Goal: Transaction & Acquisition: Book appointment/travel/reservation

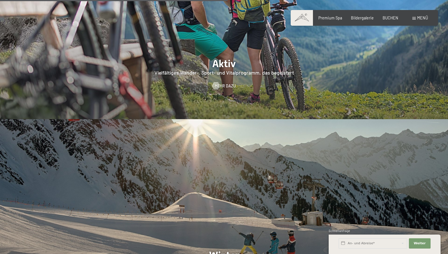
scroll to position [1255, 0]
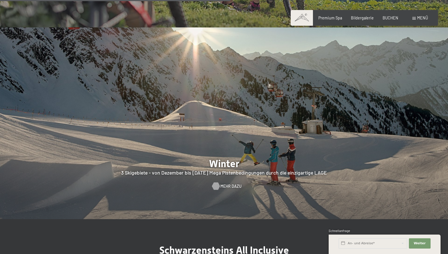
click at [225, 183] on span "Mehr dazu" at bounding box center [230, 186] width 21 height 6
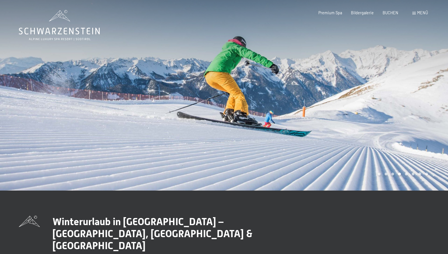
click at [100, 91] on div at bounding box center [112, 95] width 224 height 190
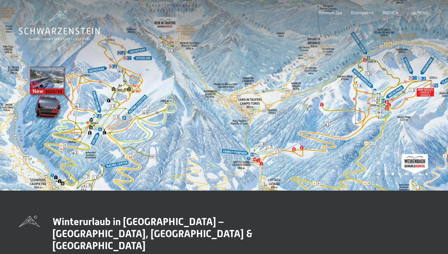
click at [181, 113] on div at bounding box center [112, 95] width 224 height 190
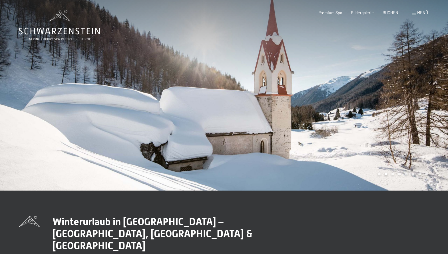
click at [120, 109] on div at bounding box center [112, 95] width 224 height 190
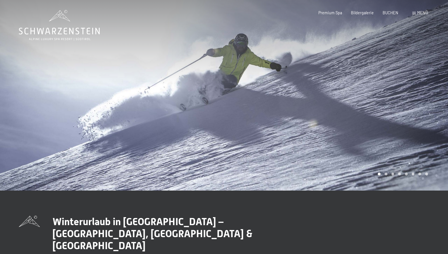
click at [118, 109] on div at bounding box center [112, 95] width 224 height 190
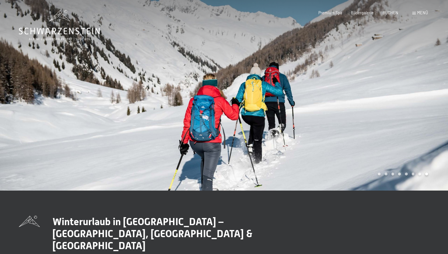
click at [301, 102] on div at bounding box center [336, 95] width 224 height 190
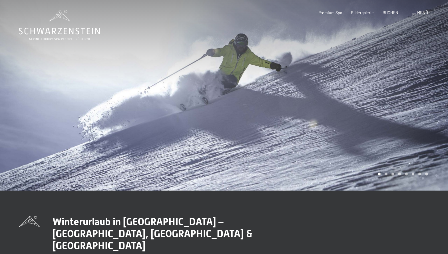
click at [364, 103] on div at bounding box center [336, 95] width 224 height 190
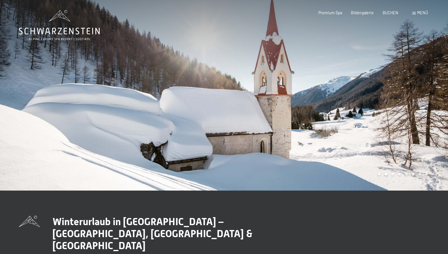
click at [364, 103] on div at bounding box center [336, 95] width 224 height 190
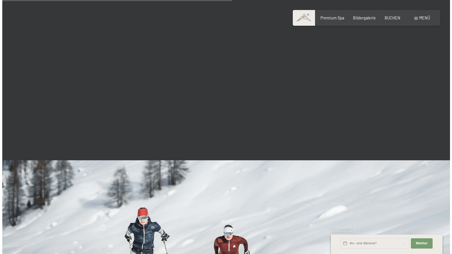
scroll to position [970, 0]
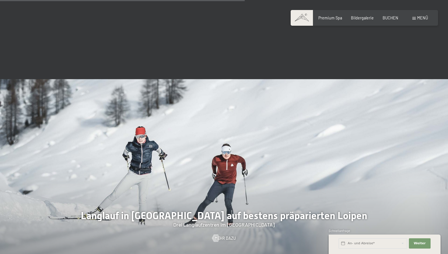
click at [209, 166] on div at bounding box center [112, 175] width 224 height 192
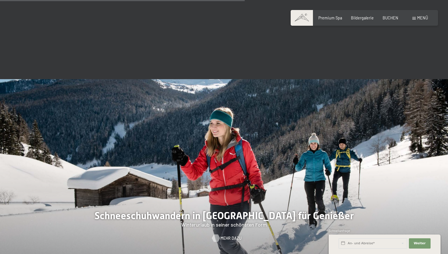
click at [226, 235] on span "Mehr dazu" at bounding box center [230, 238] width 21 height 6
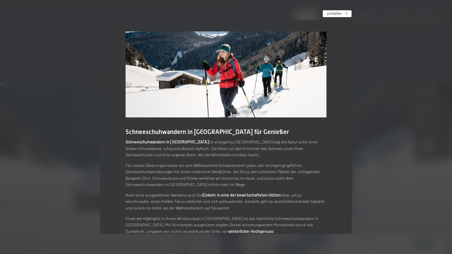
click at [339, 13] on span "schließen" at bounding box center [334, 13] width 15 height 5
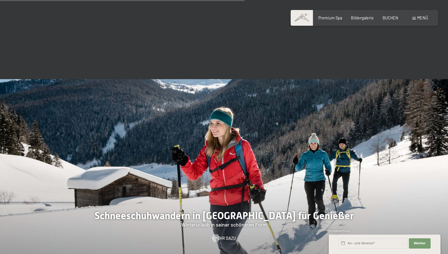
click at [146, 175] on div at bounding box center [112, 175] width 224 height 192
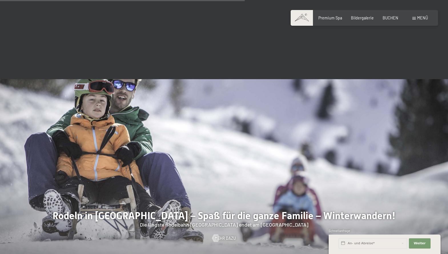
click at [150, 147] on div at bounding box center [112, 175] width 224 height 192
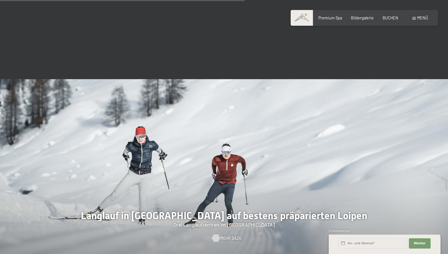
click at [228, 235] on span "Mehr dazu" at bounding box center [230, 238] width 21 height 6
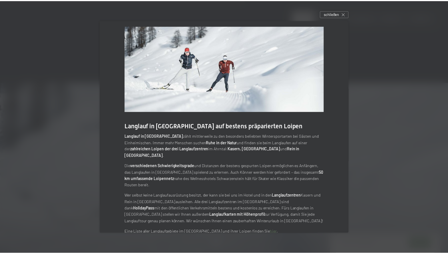
scroll to position [0, 0]
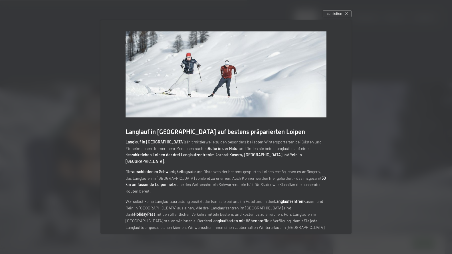
click at [272, 235] on link "hier" at bounding box center [275, 237] width 7 height 5
click at [339, 13] on span "schließen" at bounding box center [334, 13] width 15 height 5
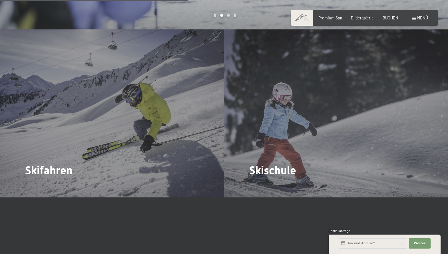
scroll to position [656, 0]
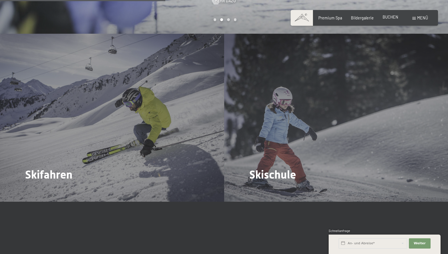
click at [389, 19] on span "BUCHEN" at bounding box center [390, 17] width 16 height 5
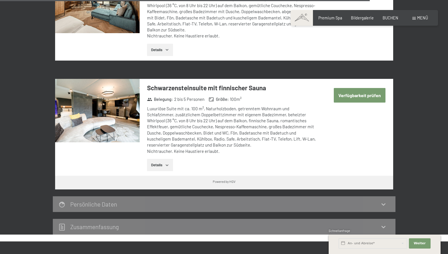
scroll to position [1569, 0]
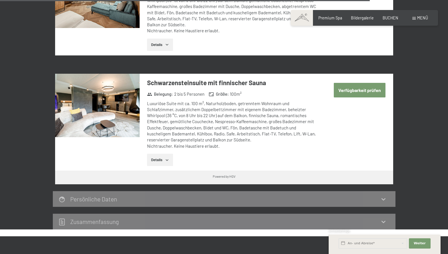
click at [161, 154] on button "Details" at bounding box center [160, 160] width 26 height 13
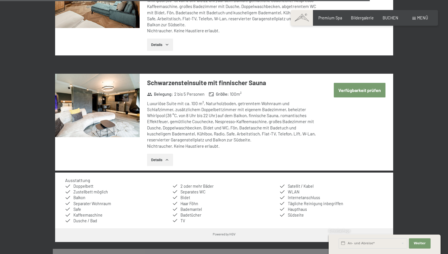
click at [164, 154] on button "Details" at bounding box center [160, 160] width 26 height 13
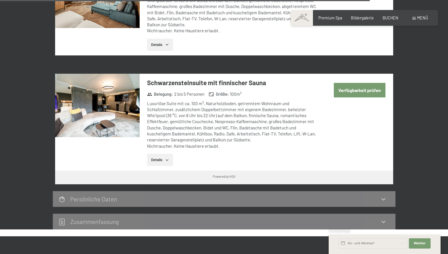
click at [164, 154] on button "Details" at bounding box center [160, 160] width 26 height 13
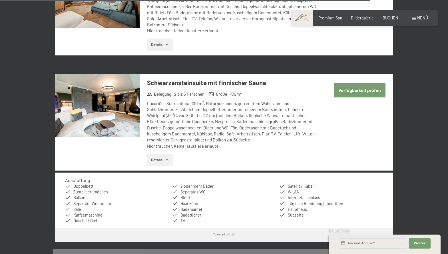
click at [284, 101] on div "Luxuriöse Suite mit ca. 100 m², Naturholzboden, getrenntem Wohnraum und Schlafz…" at bounding box center [232, 124] width 170 height 49
click at [243, 102] on div "Luxuriöse Suite mit ca. 100 m², Naturholzboden, getrenntem Wohnraum und Schlafz…" at bounding box center [232, 124] width 170 height 49
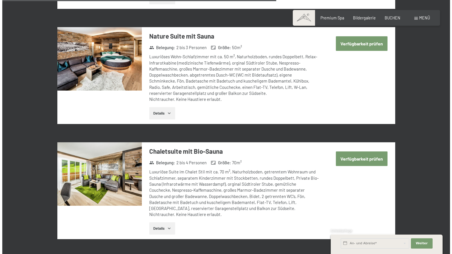
scroll to position [1113, 0]
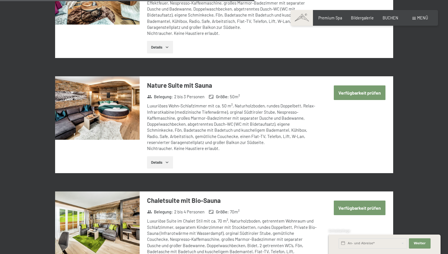
click at [414, 17] on span at bounding box center [413, 18] width 3 height 3
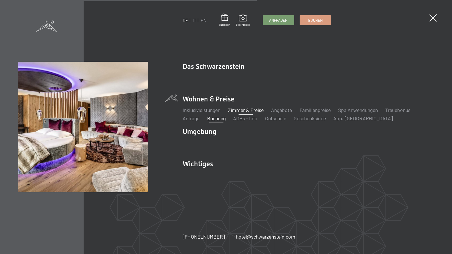
click at [244, 110] on link "Zimmer & Preise" at bounding box center [246, 110] width 36 height 6
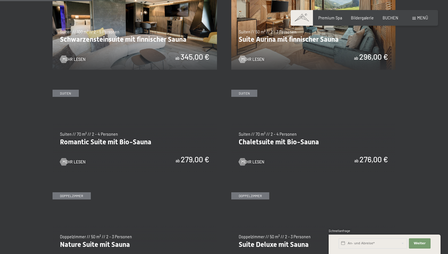
scroll to position [371, 0]
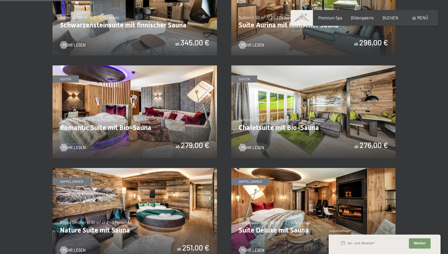
click at [128, 119] on img at bounding box center [135, 111] width 164 height 92
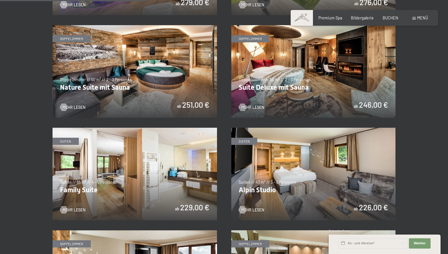
scroll to position [542, 0]
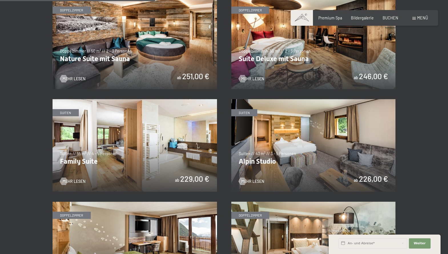
click at [122, 148] on img at bounding box center [135, 145] width 164 height 92
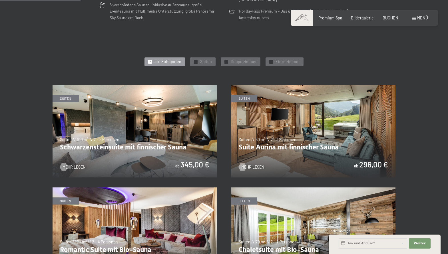
scroll to position [200, 0]
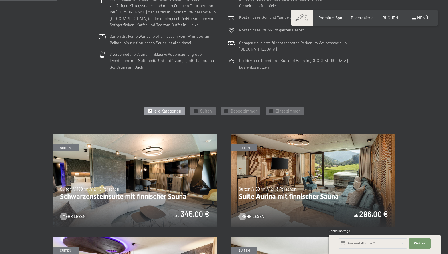
click at [121, 189] on img at bounding box center [135, 180] width 164 height 92
click at [120, 183] on img at bounding box center [135, 180] width 164 height 92
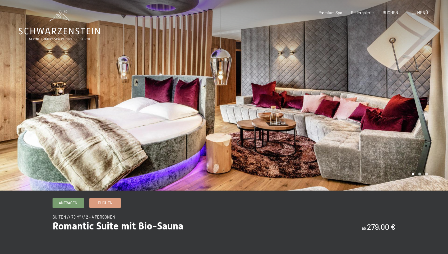
click at [358, 88] on div at bounding box center [336, 95] width 224 height 190
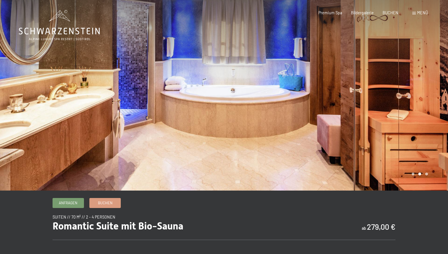
click at [357, 88] on div at bounding box center [336, 95] width 224 height 190
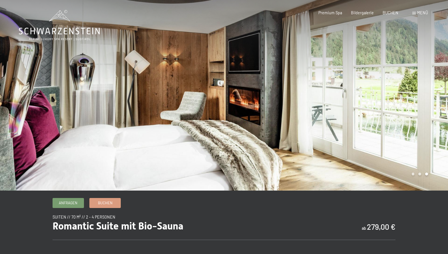
click at [356, 87] on div at bounding box center [336, 95] width 224 height 190
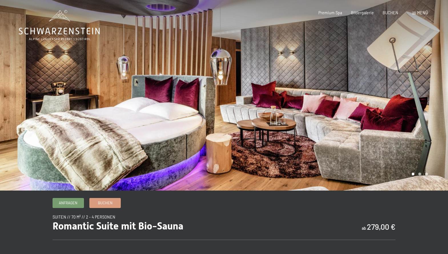
click at [356, 87] on div at bounding box center [336, 95] width 224 height 190
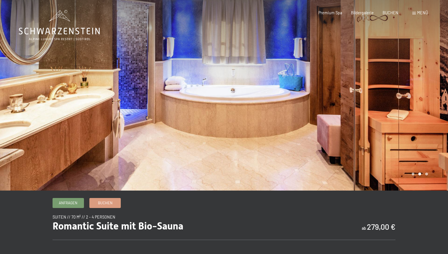
click at [356, 87] on div at bounding box center [336, 95] width 224 height 190
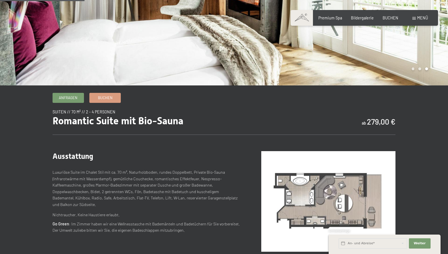
scroll to position [143, 0]
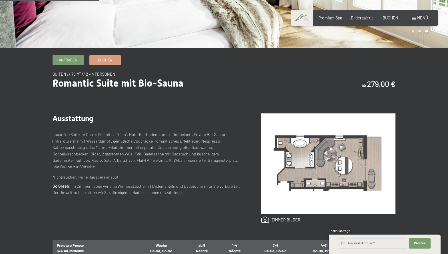
click at [321, 156] on img at bounding box center [328, 163] width 134 height 100
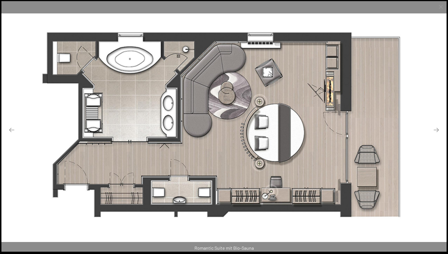
scroll to position [29, 0]
click at [25, 154] on img at bounding box center [223, 126] width 445 height 250
click at [203, 129] on img at bounding box center [223, 126] width 445 height 250
click at [282, 148] on img at bounding box center [223, 126] width 445 height 250
click at [439, 133] on button "Next slide" at bounding box center [436, 129] width 12 height 11
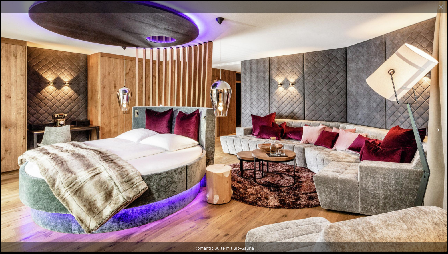
click at [438, 132] on button "Next slide" at bounding box center [436, 129] width 12 height 11
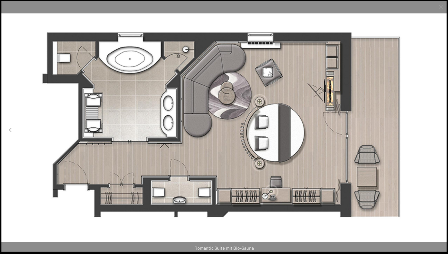
click at [438, 132] on button "Next slide" at bounding box center [436, 129] width 12 height 11
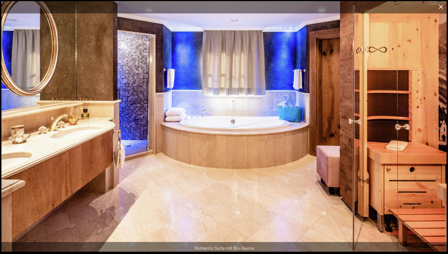
click at [440, 5] on button "Close gallery" at bounding box center [440, 6] width 14 height 13
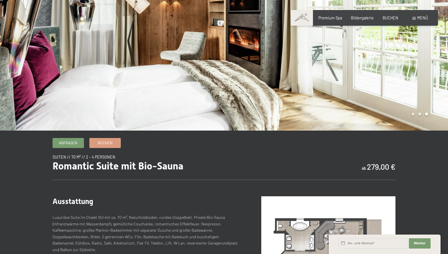
scroll to position [0, 0]
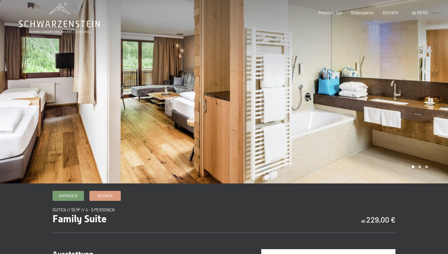
scroll to position [143, 0]
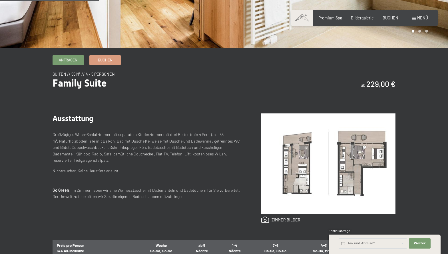
click at [351, 167] on img at bounding box center [328, 163] width 134 height 100
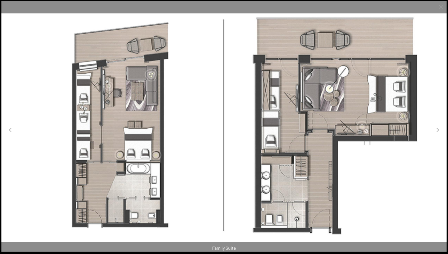
click at [374, 138] on img at bounding box center [223, 126] width 445 height 250
click at [420, 66] on img at bounding box center [223, 126] width 445 height 250
click at [440, 6] on button "Close gallery" at bounding box center [440, 6] width 14 height 13
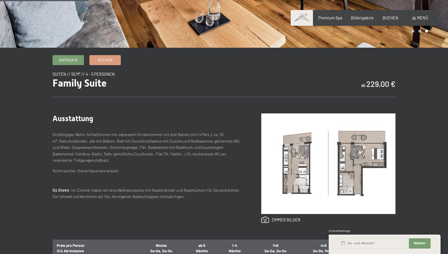
scroll to position [0, 0]
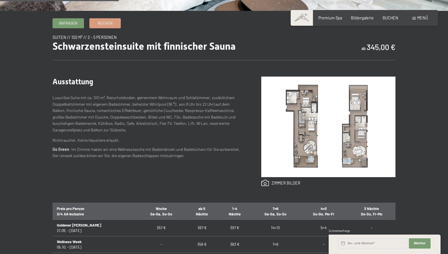
scroll to position [171, 0]
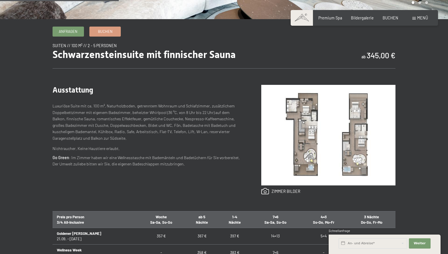
click at [305, 131] on img at bounding box center [328, 135] width 134 height 100
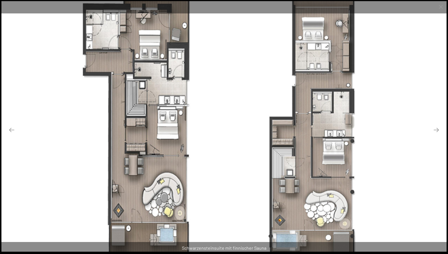
scroll to position [114, 0]
drag, startPoint x: 172, startPoint y: 105, endPoint x: 174, endPoint y: 125, distance: 20.1
click at [174, 125] on img at bounding box center [223, 126] width 445 height 250
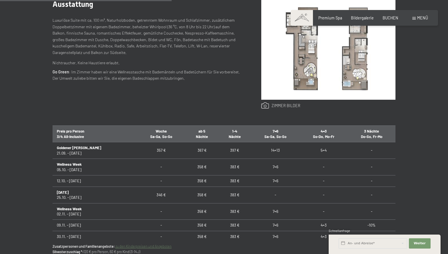
click at [281, 105] on link at bounding box center [280, 105] width 39 height 7
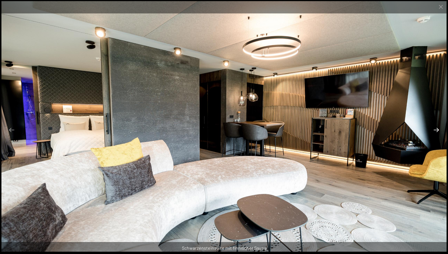
click at [435, 128] on button "Next slide" at bounding box center [436, 129] width 12 height 11
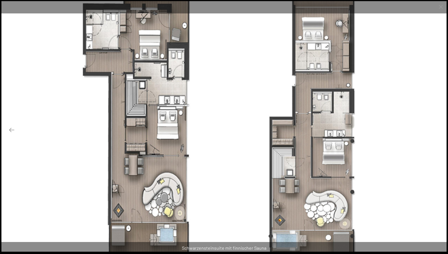
click at [434, 129] on button "Next slide" at bounding box center [436, 129] width 12 height 11
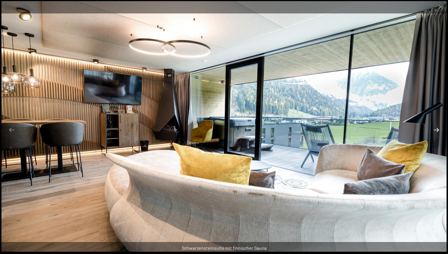
click at [435, 130] on button "Next slide" at bounding box center [436, 129] width 12 height 11
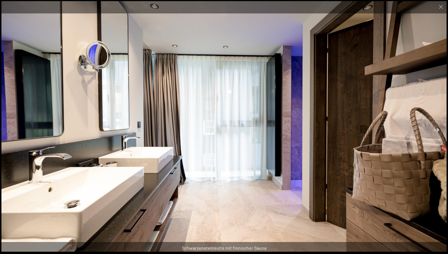
click at [435, 130] on button "Next slide" at bounding box center [436, 129] width 12 height 11
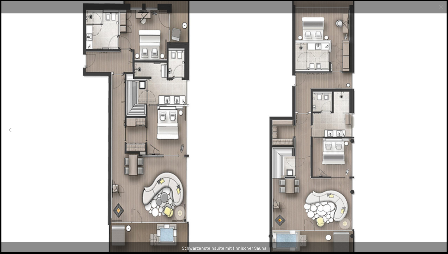
click at [435, 130] on button "Next slide" at bounding box center [436, 129] width 12 height 11
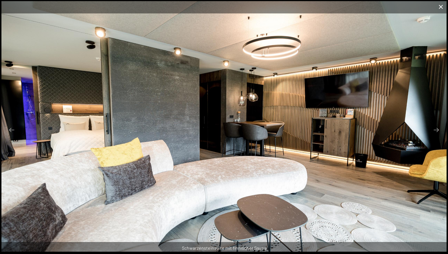
click at [439, 7] on button "Close gallery" at bounding box center [440, 6] width 14 height 13
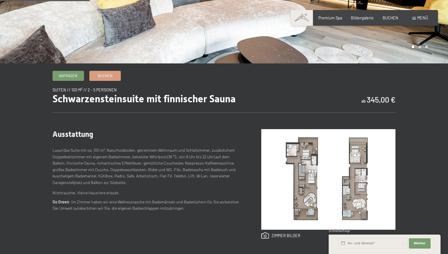
scroll to position [143, 0]
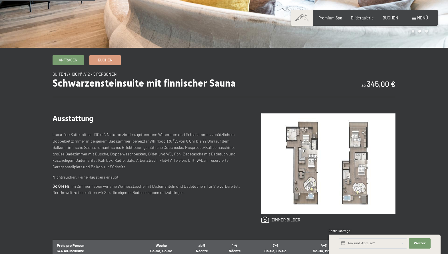
click at [432, 62] on div "Anfragen Buchen Suiten // 100 m² // 2 - 5 Personen Schwarzensteinsuite mit finn…" at bounding box center [224, 224] width 448 height 339
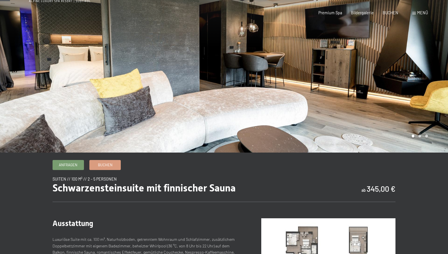
scroll to position [0, 0]
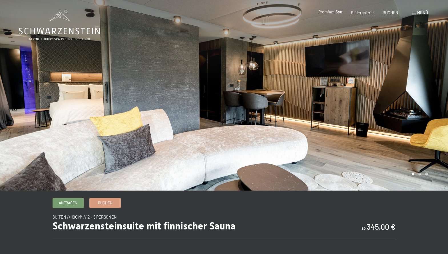
click at [337, 12] on span "Premium Spa" at bounding box center [330, 11] width 24 height 5
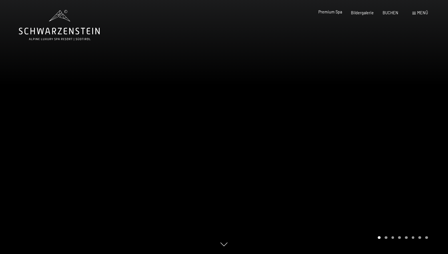
click at [330, 12] on span "Premium Spa" at bounding box center [330, 11] width 24 height 5
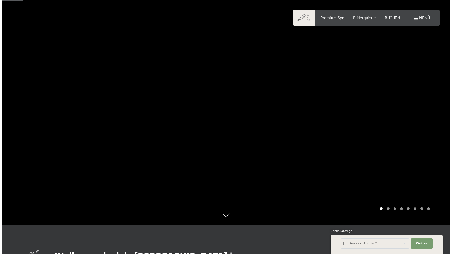
scroll to position [29, 0]
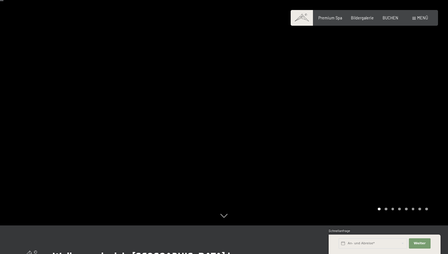
click at [417, 21] on div "Buchen Anfragen Premium Spa Bildergalerie BUCHEN Menü DE IT EN Gutschein Bilder…" at bounding box center [363, 18] width 127 height 6
click at [415, 18] on span at bounding box center [413, 18] width 3 height 3
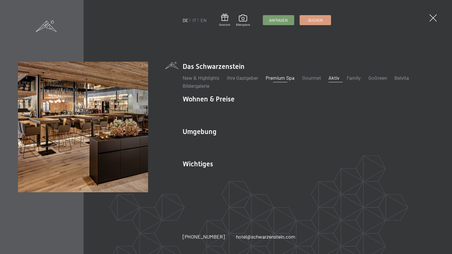
click at [336, 78] on link "Aktiv" at bounding box center [333, 77] width 11 height 6
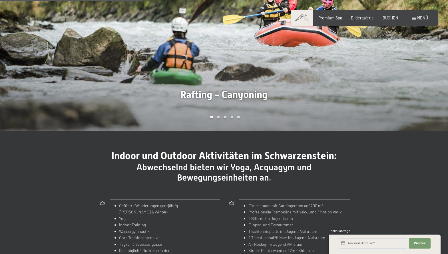
scroll to position [457, 0]
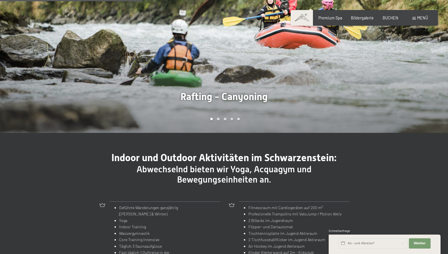
click at [132, 55] on div at bounding box center [112, 37] width 224 height 192
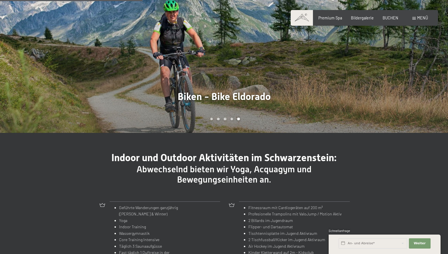
click at [203, 54] on div at bounding box center [112, 37] width 224 height 192
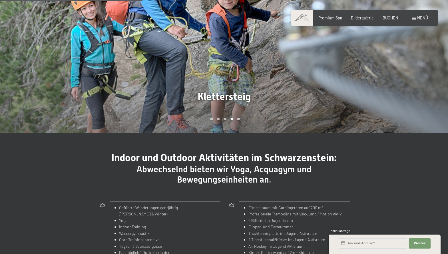
click at [134, 59] on div at bounding box center [112, 37] width 224 height 192
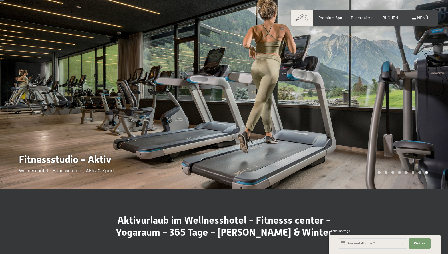
scroll to position [0, 0]
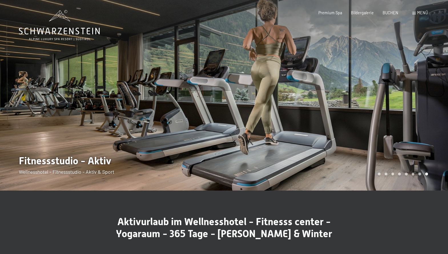
click at [87, 88] on div at bounding box center [112, 95] width 224 height 190
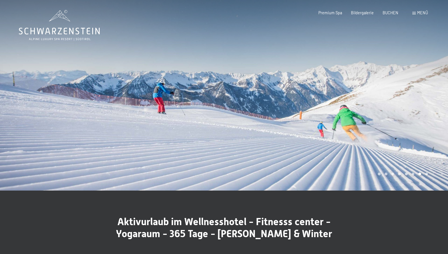
click at [88, 88] on div at bounding box center [112, 95] width 224 height 190
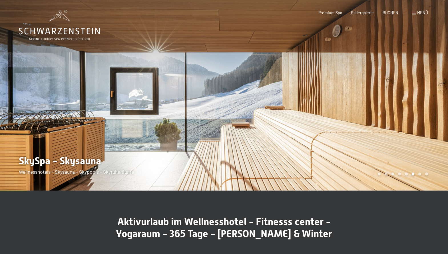
click at [89, 88] on div at bounding box center [112, 95] width 224 height 190
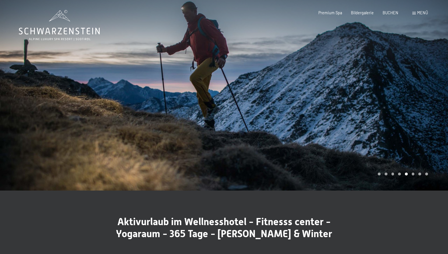
click at [89, 88] on div at bounding box center [112, 95] width 224 height 190
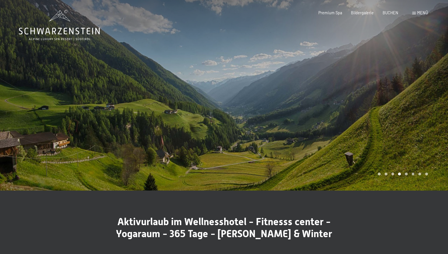
click at [96, 87] on div at bounding box center [112, 95] width 224 height 190
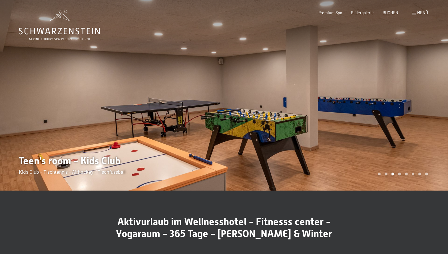
click at [101, 82] on div at bounding box center [112, 95] width 224 height 190
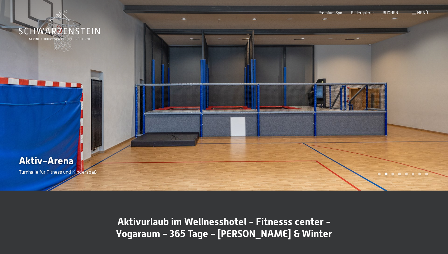
click at [102, 82] on div at bounding box center [112, 95] width 224 height 190
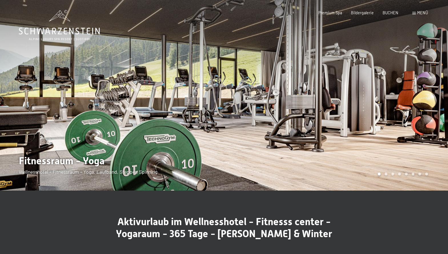
click at [103, 82] on div at bounding box center [112, 95] width 224 height 190
